Goal: Information Seeking & Learning: Find specific fact

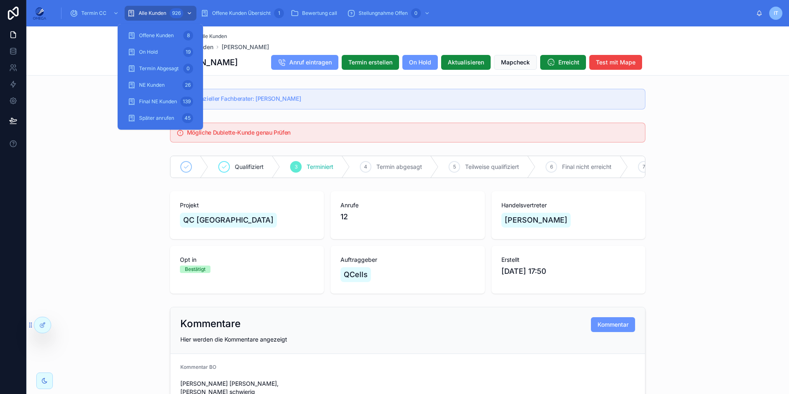
click at [173, 14] on div "926" at bounding box center [177, 13] width 14 height 10
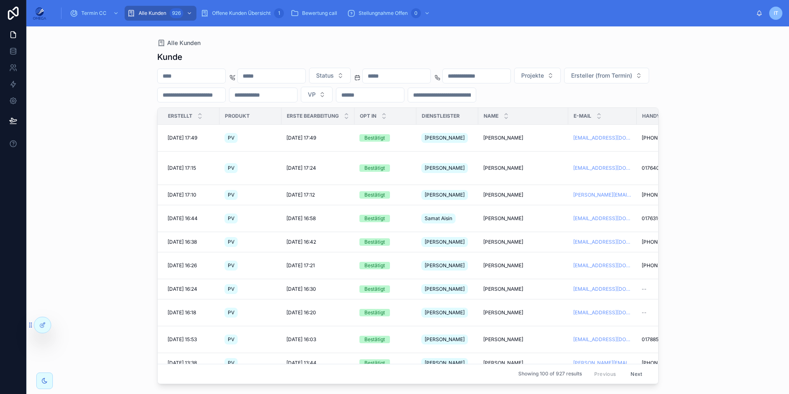
click at [424, 74] on input "text" at bounding box center [397, 76] width 68 height 12
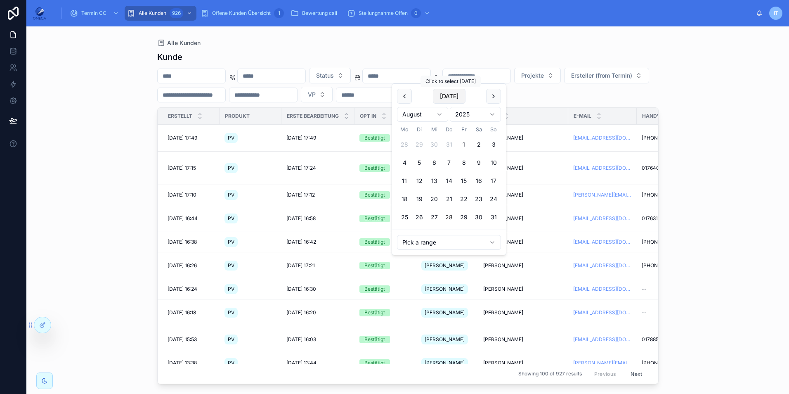
click at [445, 99] on button "[DATE]" at bounding box center [449, 96] width 33 height 15
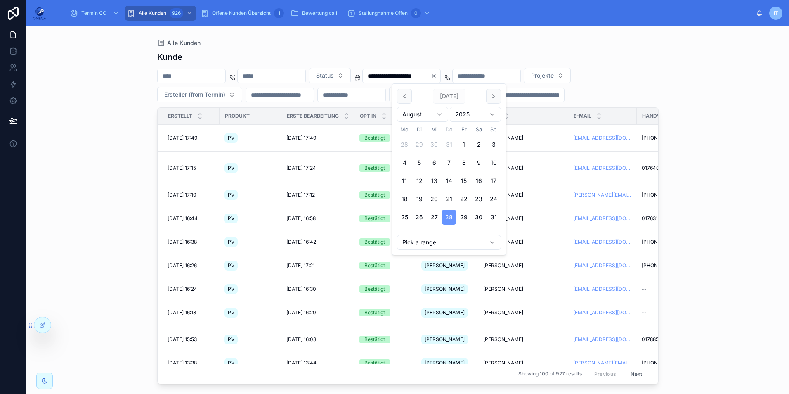
type input "**********"
click at [789, 225] on html "**********" at bounding box center [394, 197] width 789 height 394
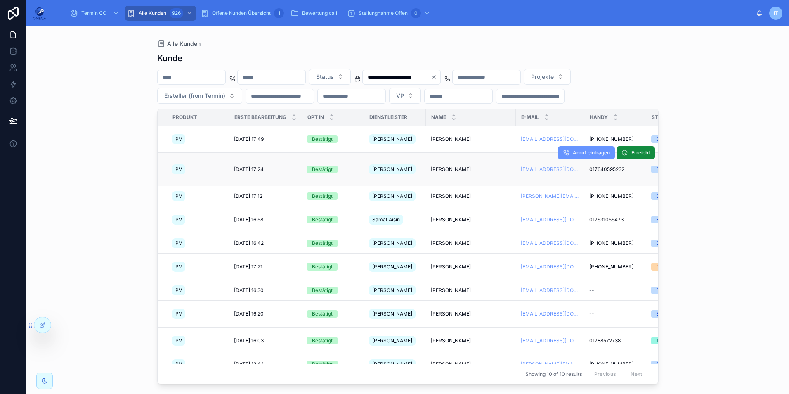
scroll to position [0, 52]
click at [437, 79] on icon "Clear" at bounding box center [433, 77] width 7 height 7
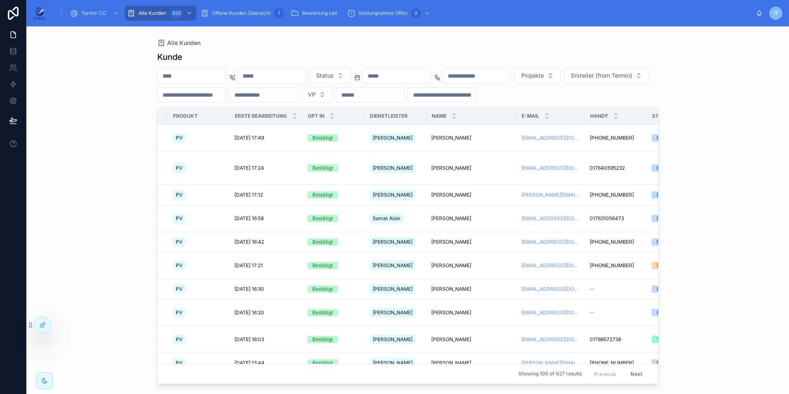
click at [429, 70] on input "text" at bounding box center [397, 76] width 68 height 12
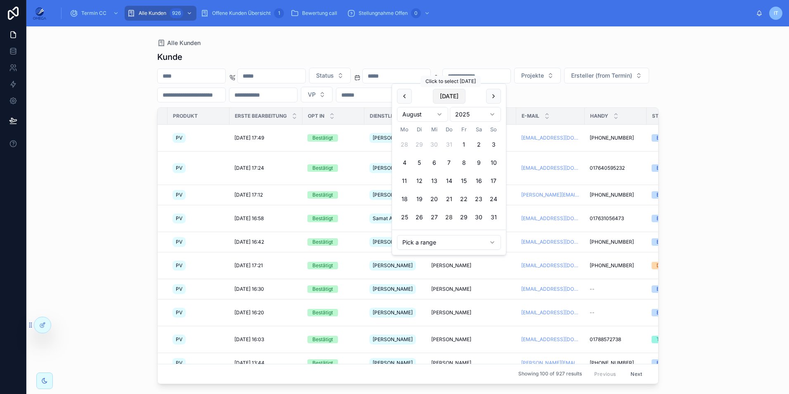
click at [441, 92] on button "[DATE]" at bounding box center [449, 96] width 33 height 15
type input "**********"
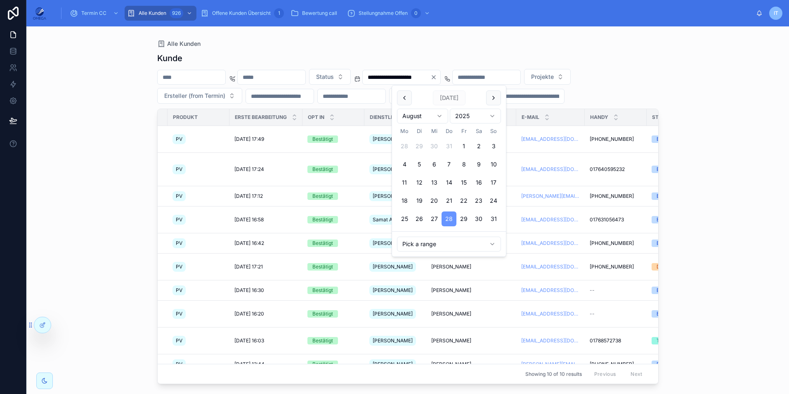
click at [725, 221] on div "**********" at bounding box center [407, 209] width 763 height 367
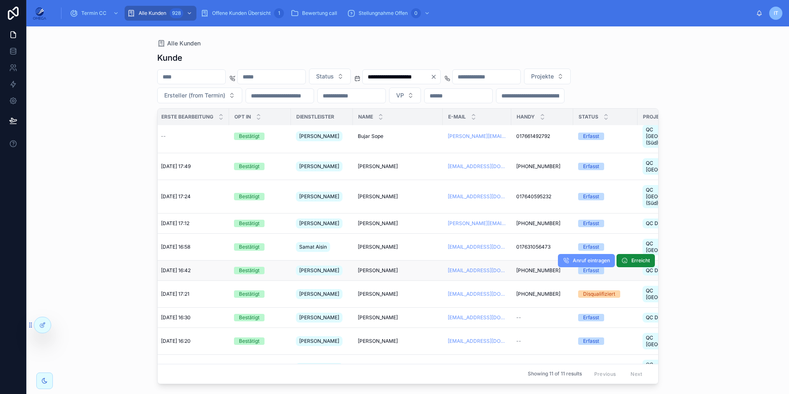
scroll to position [6, 120]
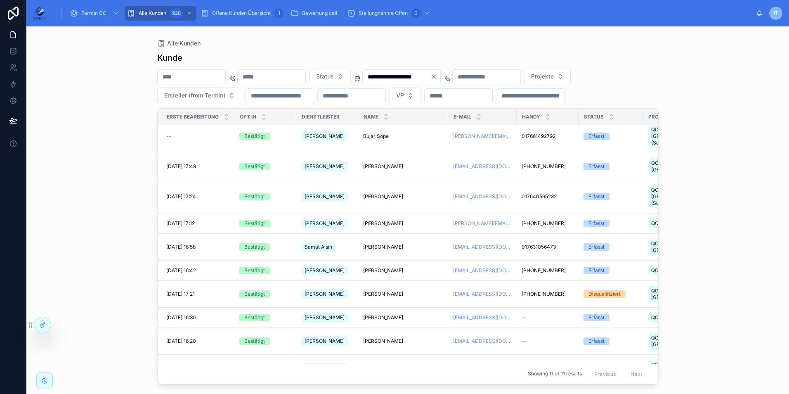
click at [778, 16] on span "IT" at bounding box center [776, 13] width 5 height 7
click at [776, 16] on span "IT" at bounding box center [776, 13] width 5 height 7
click at [537, 28] on div "**********" at bounding box center [408, 204] width 528 height 357
click at [417, 35] on div "Stellungnahme CC" at bounding box center [390, 35] width 59 height 13
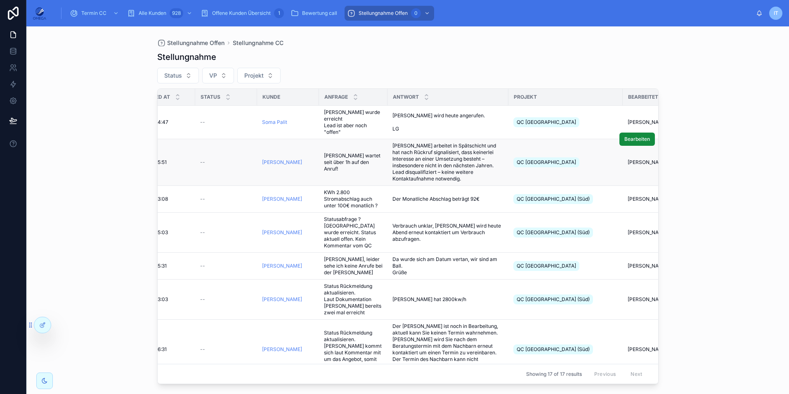
scroll to position [0, 0]
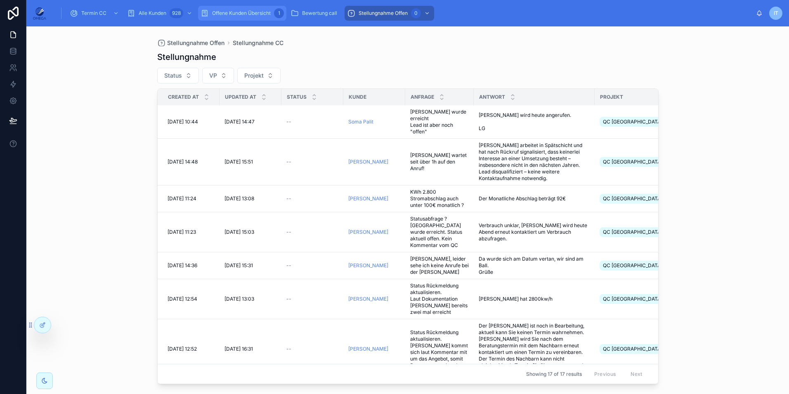
click at [226, 15] on span "Offene Kunden Übersicht" at bounding box center [241, 13] width 59 height 7
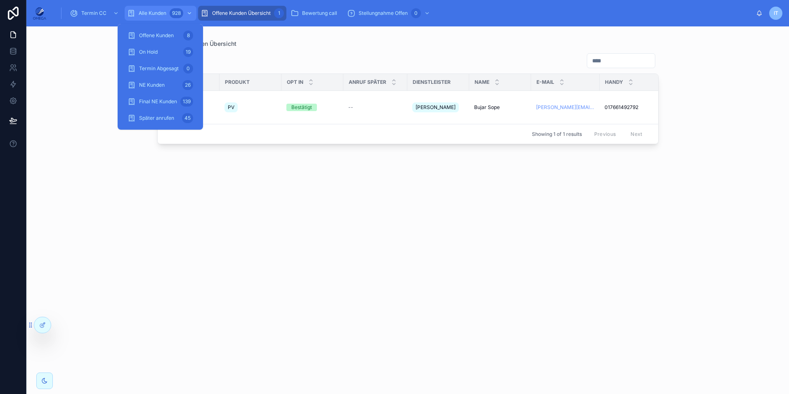
click at [168, 11] on div "Alle Kunden 928" at bounding box center [160, 13] width 67 height 13
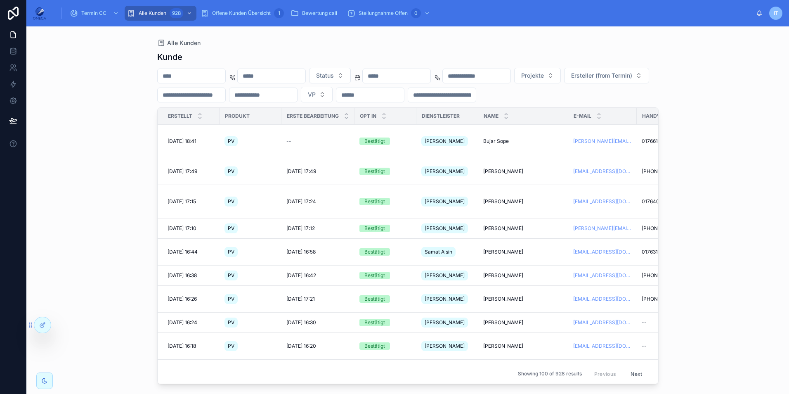
click at [225, 79] on input "text" at bounding box center [192, 76] width 68 height 12
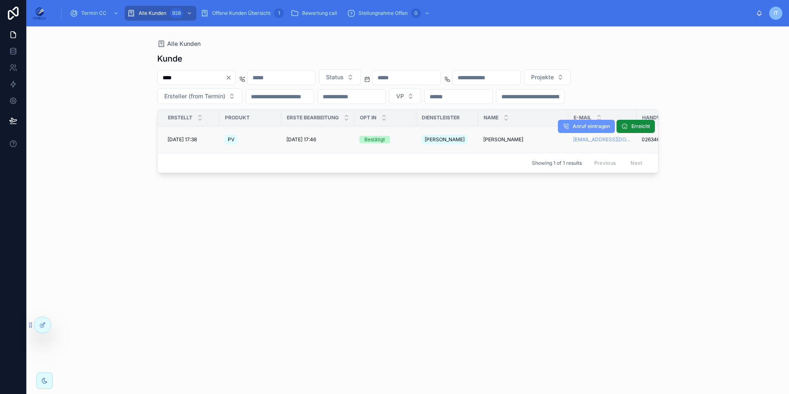
scroll to position [0, 0]
type input "****"
click at [494, 137] on span "[PERSON_NAME]" at bounding box center [503, 139] width 40 height 7
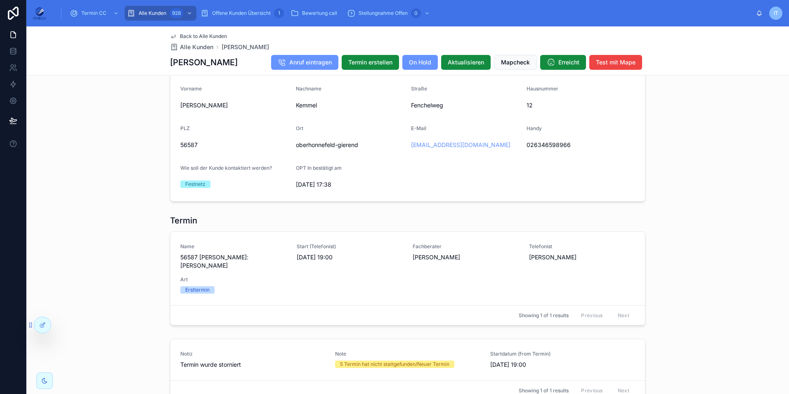
scroll to position [553, 0]
click at [733, 338] on div "Potenzieller Fachberater: Qualifiziert 3 Terminiert 4 Termin abgesagt 5 Teilwei…" at bounding box center [407, 57] width 763 height 1050
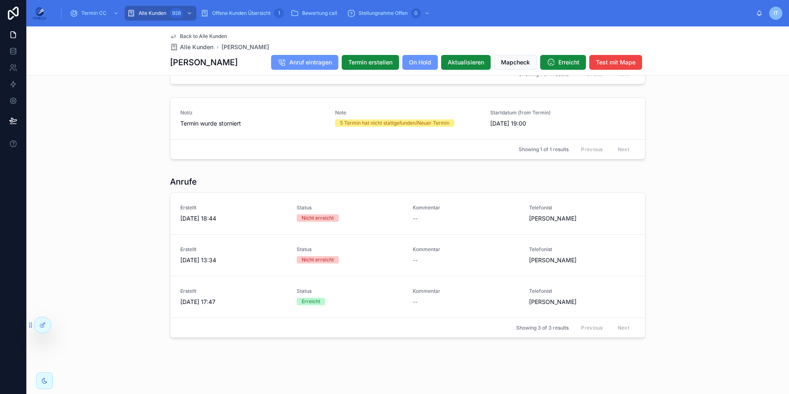
scroll to position [801, 0]
click at [718, 324] on div "Anrufe Erstellt [DATE] 18:44 Status Nicht erreicht Kommentar -- Telefonist [PER…" at bounding box center [407, 257] width 763 height 168
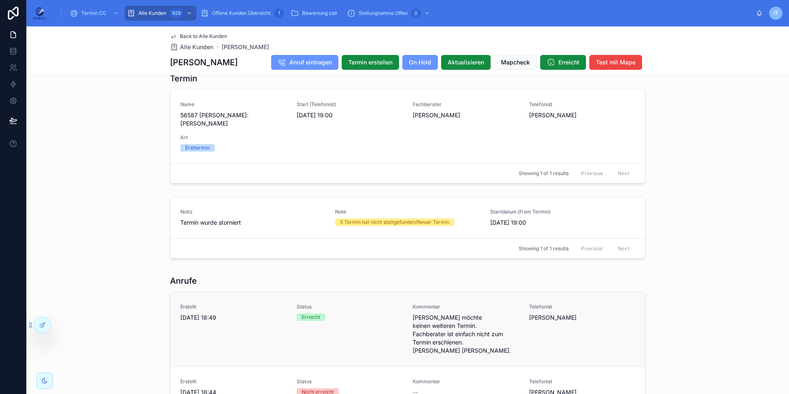
scroll to position [743, 0]
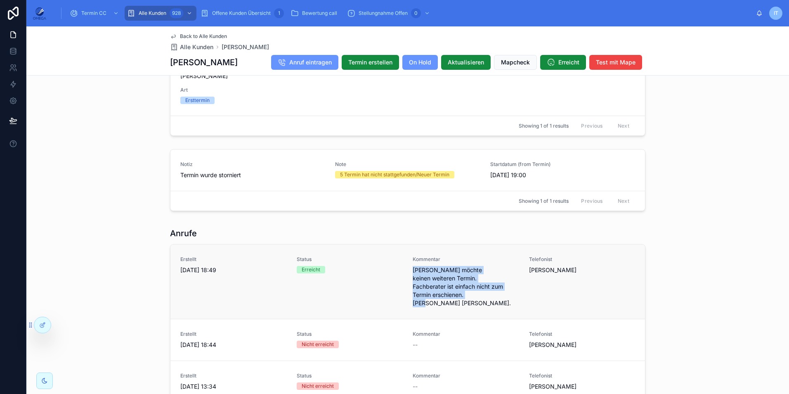
drag, startPoint x: 443, startPoint y: 310, endPoint x: 409, endPoint y: 276, distance: 48.2
click at [409, 276] on div "Erstellt [DATE] 18:49 Status Erreicht Kommentar [PERSON_NAME] möchte keinen wei…" at bounding box center [407, 281] width 455 height 51
copy span "[PERSON_NAME] möchte keinen weiteren Termin. Fachberater ist einfach nicht zum …"
